Goal: Task Accomplishment & Management: Manage account settings

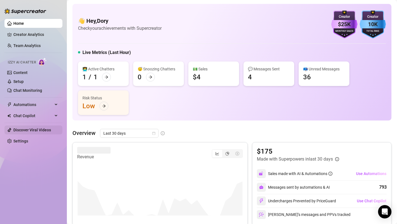
click at [38, 132] on link "Discover Viral Videos" at bounding box center [32, 130] width 38 height 4
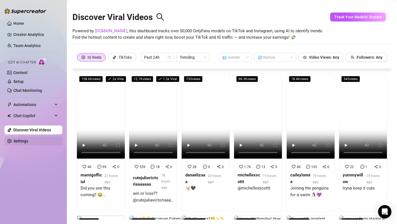
click at [28, 139] on link "Settings" at bounding box center [20, 141] width 15 height 4
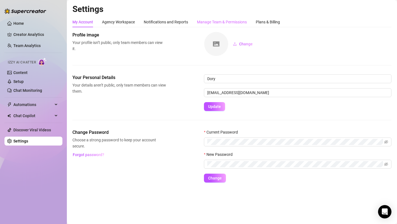
click at [215, 26] on div "Manage Team & Permissions" at bounding box center [222, 22] width 50 height 11
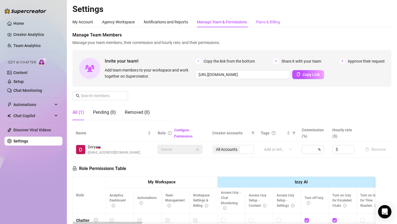
click at [272, 22] on div "Plans & Billing" at bounding box center [268, 22] width 24 height 6
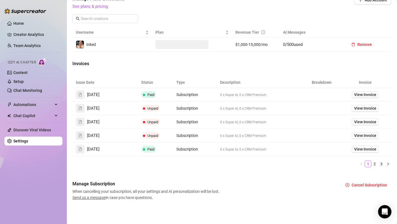
scroll to position [198, 0]
click at [371, 186] on span "Cancel Subscription" at bounding box center [369, 185] width 35 height 4
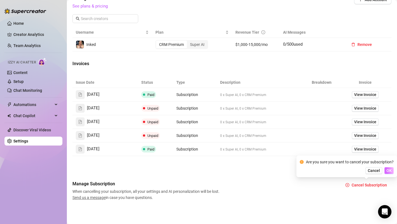
click at [388, 173] on span "OK" at bounding box center [388, 171] width 5 height 4
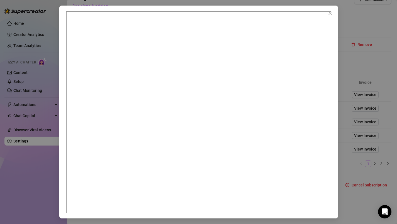
scroll to position [3, 0]
click at [331, 15] on icon "close" at bounding box center [330, 13] width 4 height 4
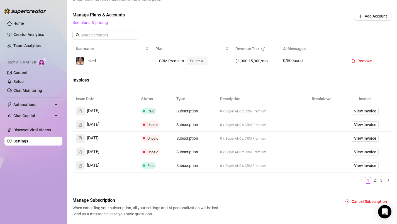
scroll to position [182, 0]
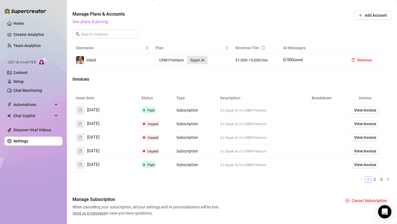
click at [195, 62] on div "Super AI" at bounding box center [197, 60] width 21 height 8
click at [188, 57] on input "Super AI" at bounding box center [188, 57] width 0 height 0
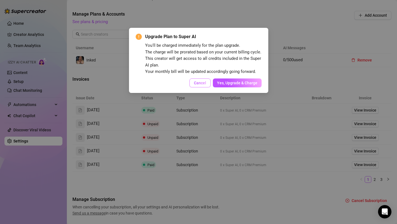
click at [203, 84] on span "Cancel" at bounding box center [200, 83] width 12 height 4
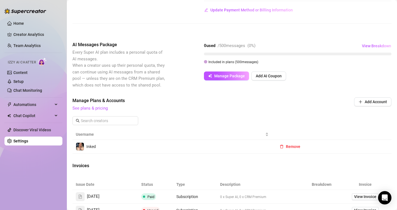
scroll to position [100, 0]
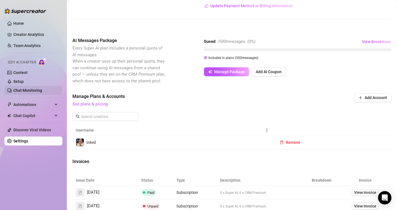
click at [38, 88] on link "Chat Monitoring" at bounding box center [27, 90] width 29 height 4
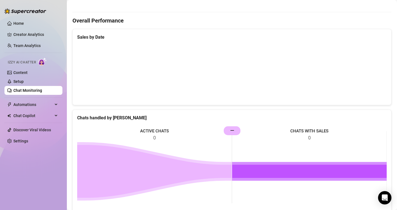
scroll to position [99, 0]
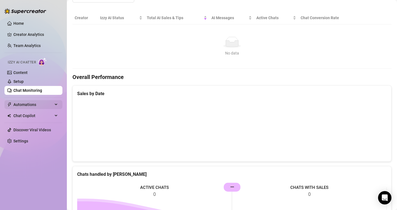
click at [33, 105] on span "Automations" at bounding box center [33, 104] width 40 height 9
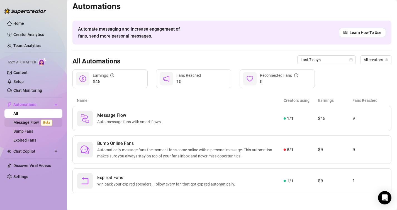
click at [30, 123] on link "Message Flow Beta" at bounding box center [33, 122] width 41 height 4
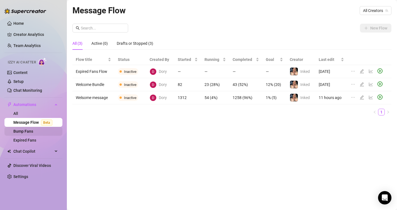
click at [28, 132] on link "Bump Fans" at bounding box center [23, 131] width 20 height 4
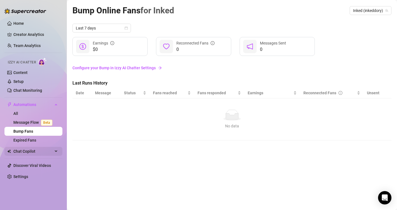
click at [28, 149] on span "Chat Copilot" at bounding box center [33, 151] width 40 height 9
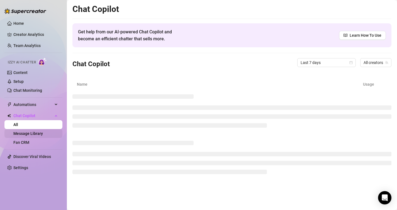
click at [28, 136] on link "Message Library" at bounding box center [28, 133] width 30 height 4
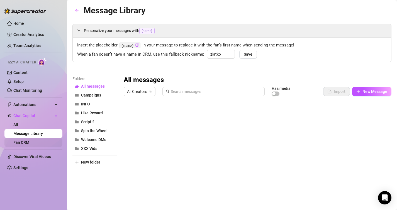
click at [26, 144] on link "Fan CRM" at bounding box center [21, 142] width 16 height 4
